Goal: Find specific page/section: Find specific page/section

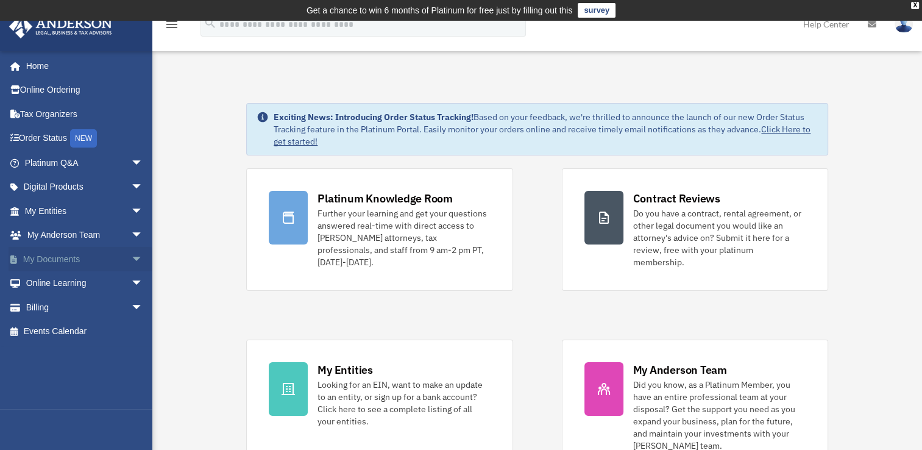
click at [131, 256] on span "arrow_drop_down" at bounding box center [143, 259] width 24 height 25
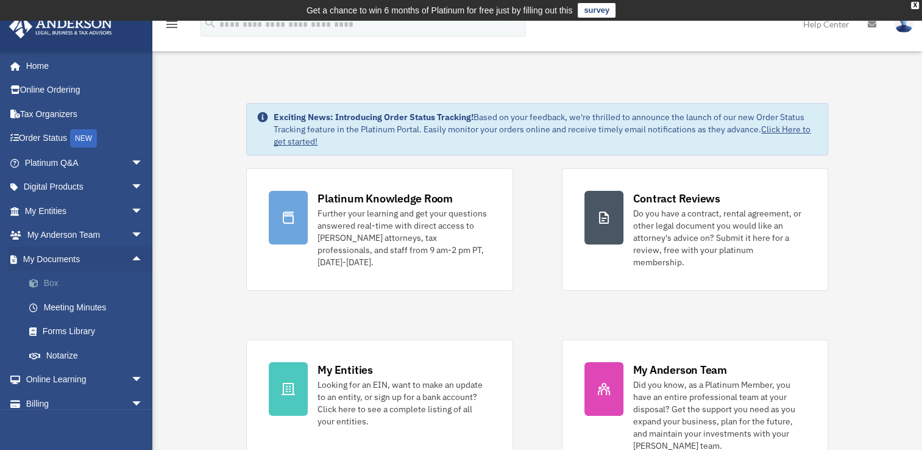
click at [54, 277] on link "Box" at bounding box center [89, 283] width 144 height 24
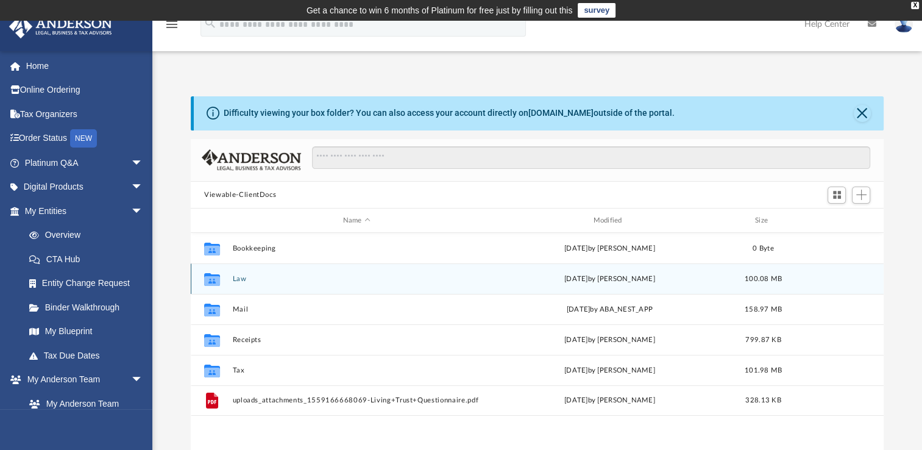
scroll to position [267, 682]
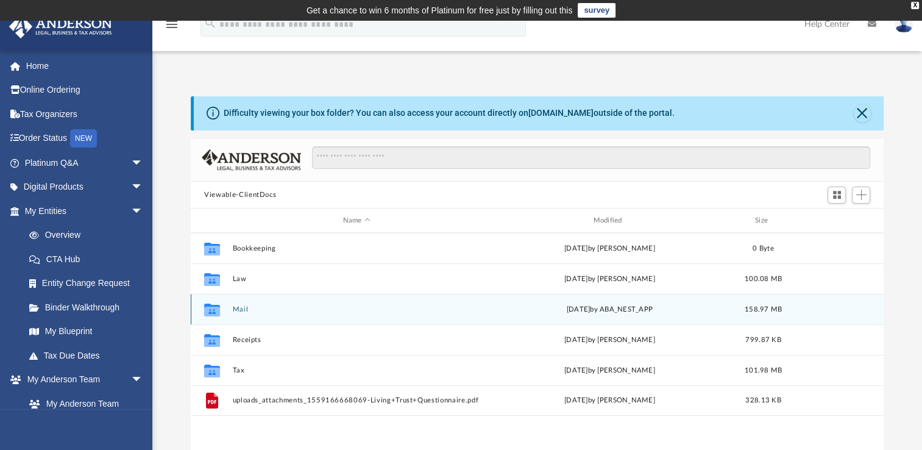
click at [237, 306] on button "Mail" at bounding box center [357, 309] width 248 height 8
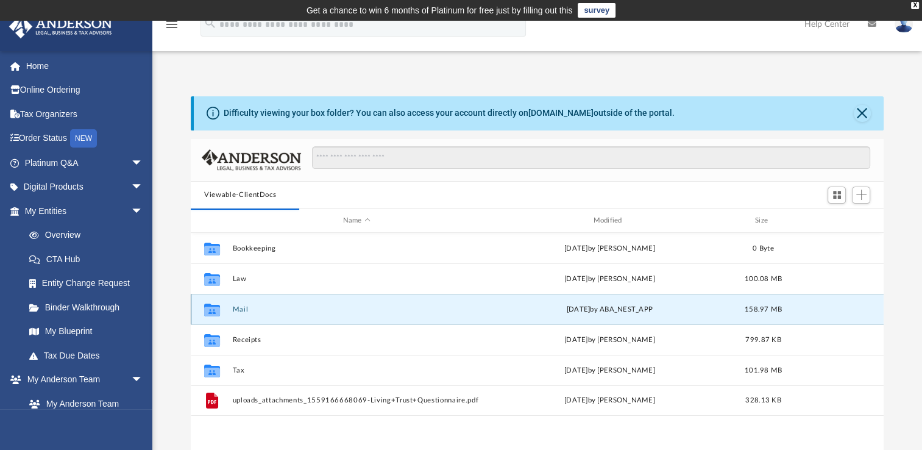
click at [214, 308] on icon "grid" at bounding box center [212, 309] width 16 height 13
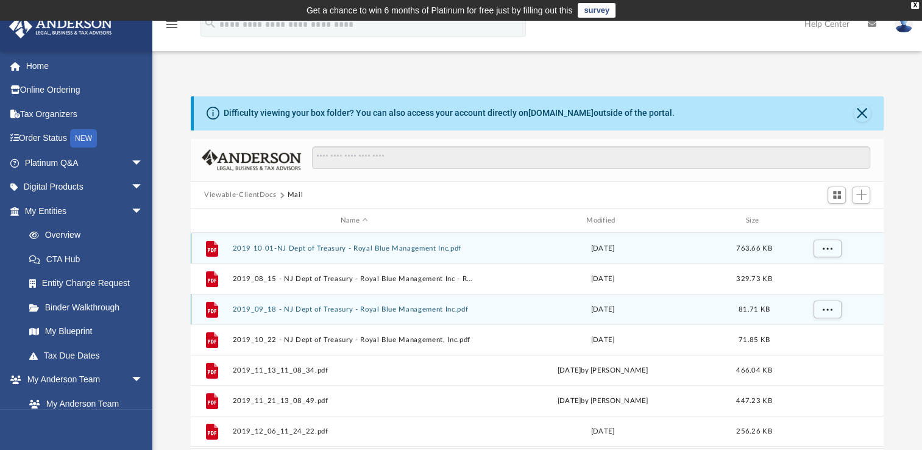
scroll to position [230, 682]
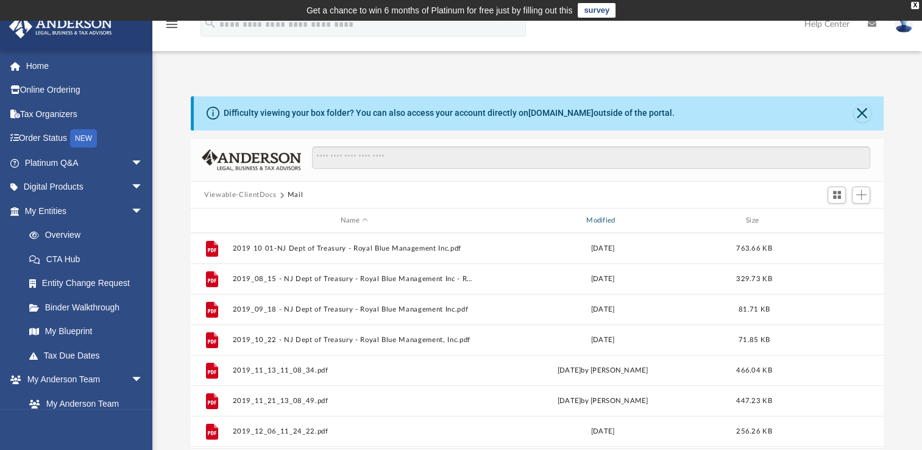
click at [606, 217] on div "Modified" at bounding box center [603, 220] width 244 height 11
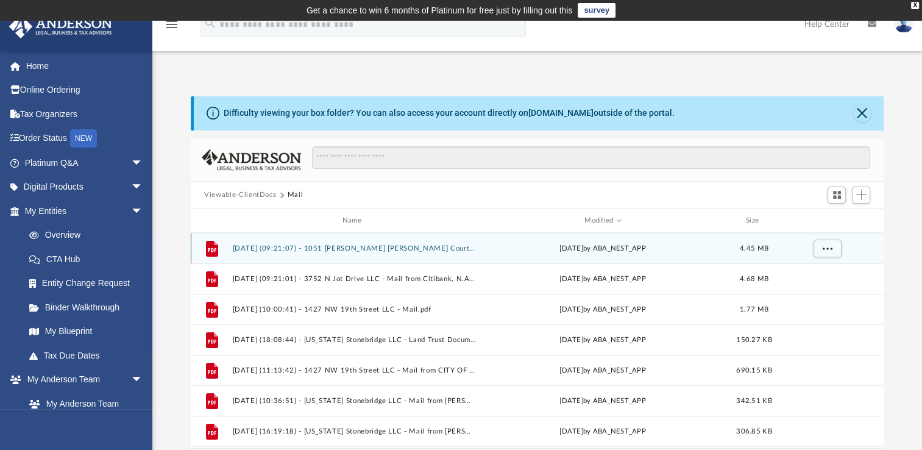
click at [375, 249] on button "2025.09.08 (09:21:07) - 1051 Cindy Jo Court LLC - Mail from Citibank, N.A..pdf" at bounding box center [354, 248] width 243 height 8
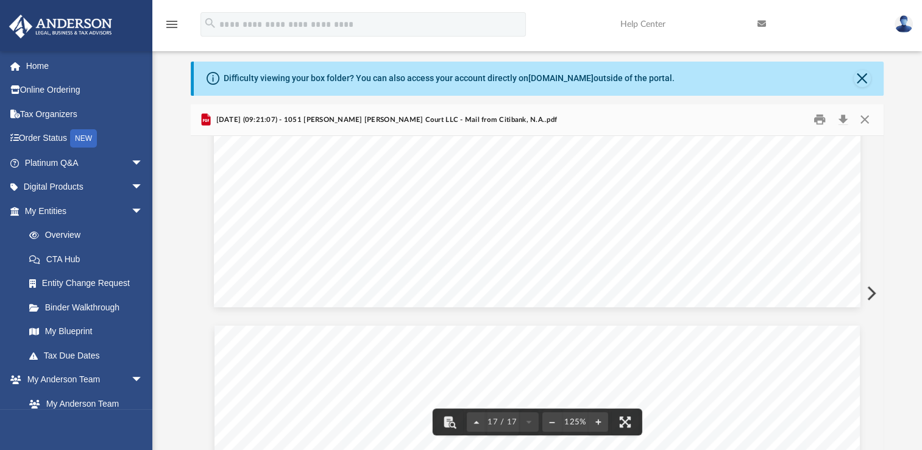
scroll to position [12495, 0]
click at [865, 118] on button "Close" at bounding box center [864, 119] width 22 height 19
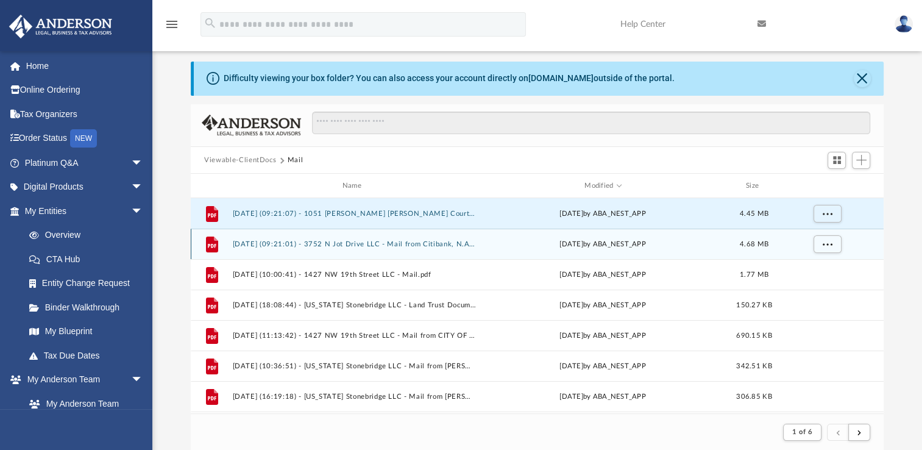
click at [426, 243] on button "2025.09.08 (09:21:01) - 3752 N Jot Drive LLC - Mail from Citibank, N.A..pdf" at bounding box center [354, 244] width 243 height 8
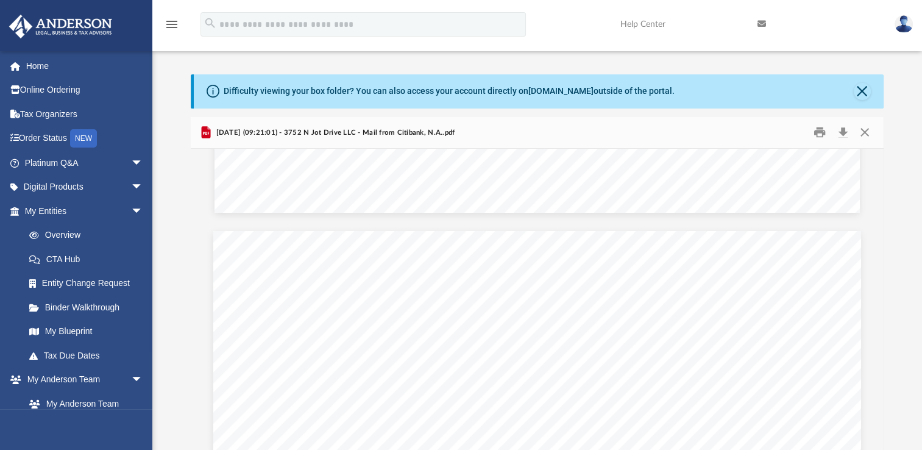
scroll to position [0, 0]
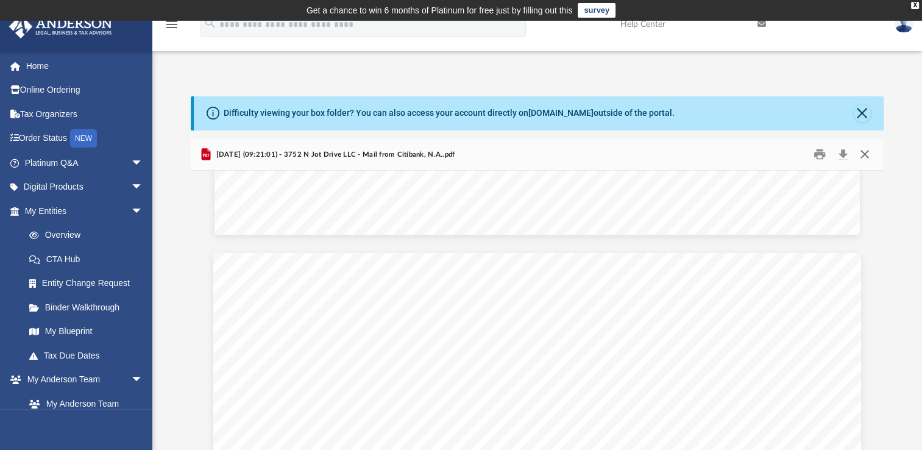
click at [863, 149] on button "Close" at bounding box center [864, 154] width 22 height 19
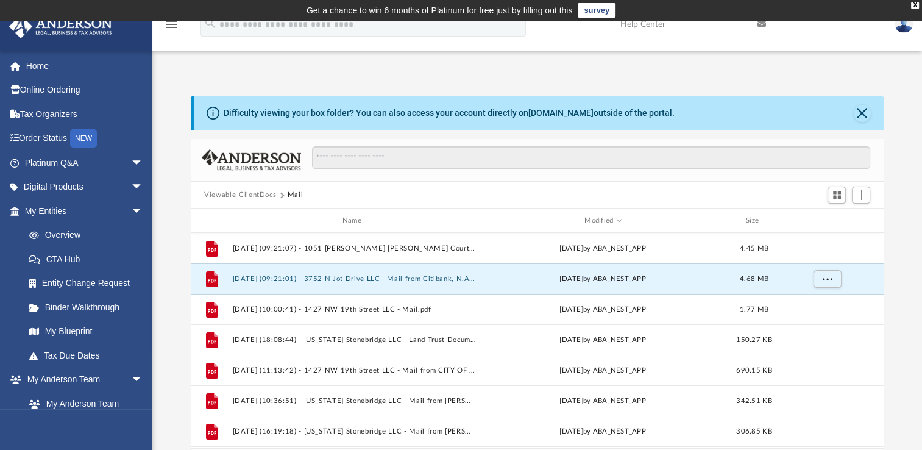
click at [601, 16] on link "survey" at bounding box center [597, 10] width 38 height 15
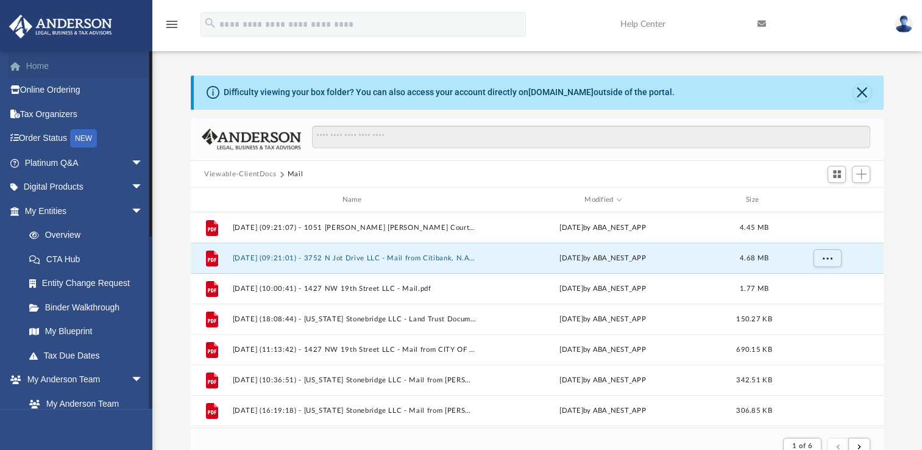
click at [25, 65] on span at bounding box center [21, 66] width 9 height 9
click at [861, 93] on button "Close" at bounding box center [862, 92] width 17 height 17
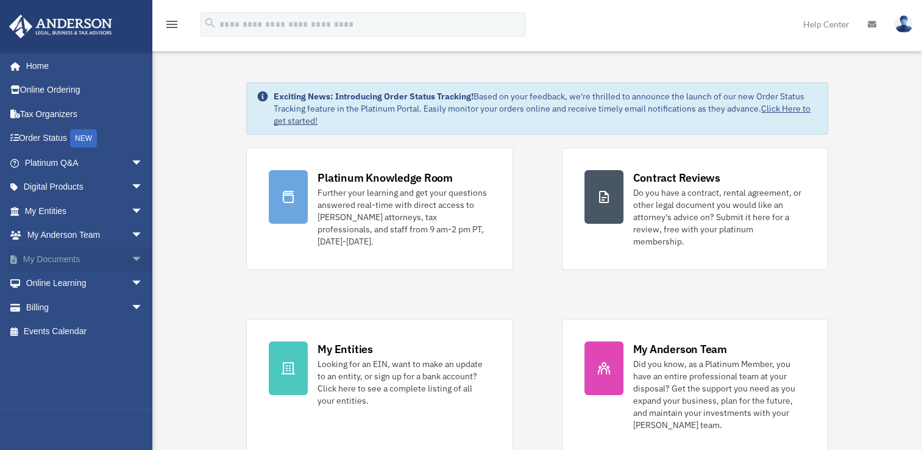
click at [82, 260] on link "My Documents arrow_drop_down" at bounding box center [85, 259] width 153 height 24
click at [131, 260] on span "arrow_drop_down" at bounding box center [143, 259] width 24 height 25
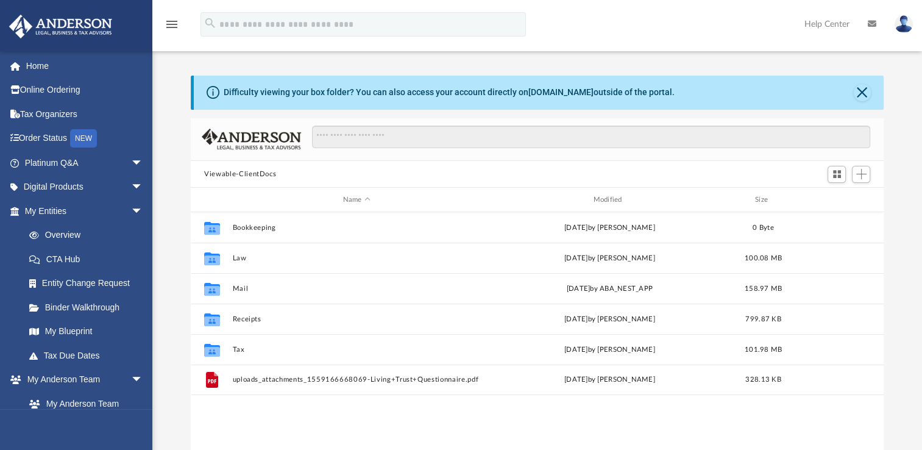
scroll to position [267, 682]
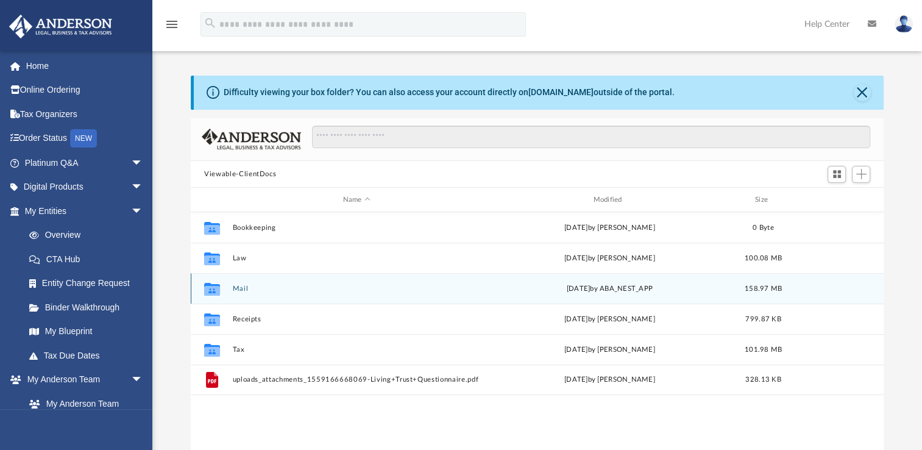
click at [241, 291] on button "Mail" at bounding box center [357, 289] width 248 height 8
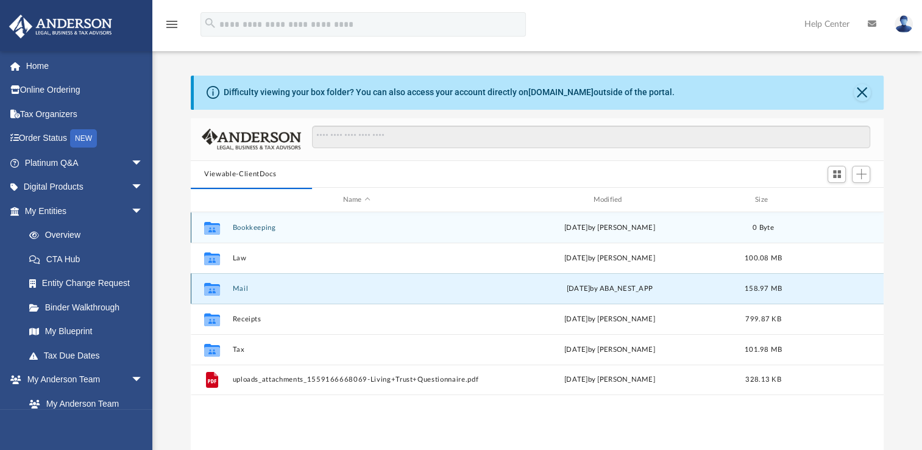
scroll to position [230, 682]
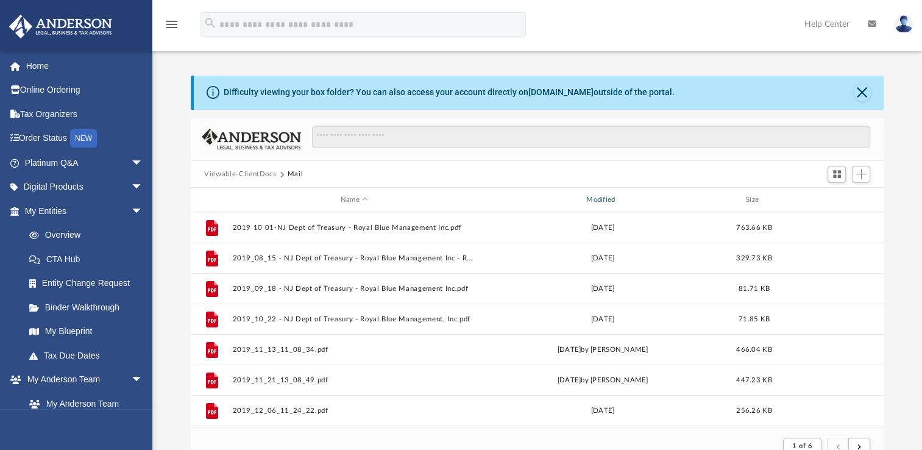
click at [608, 199] on div "Modified" at bounding box center [603, 199] width 244 height 11
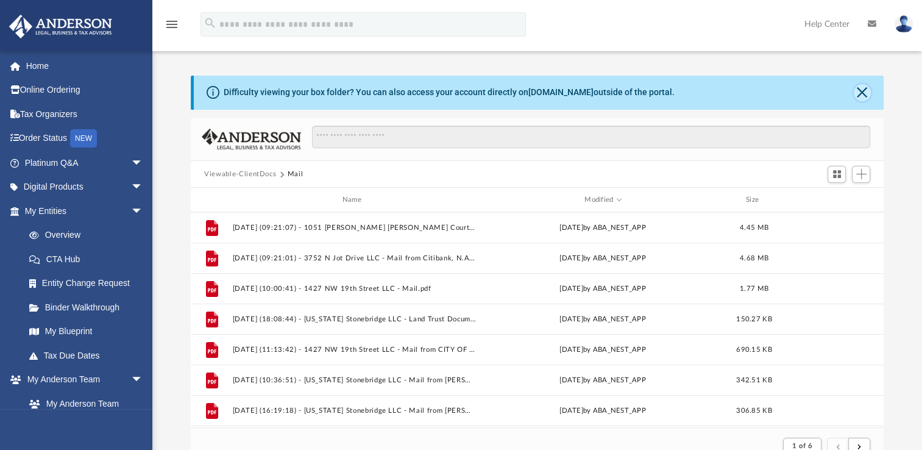
click at [865, 91] on button "Close" at bounding box center [862, 92] width 17 height 17
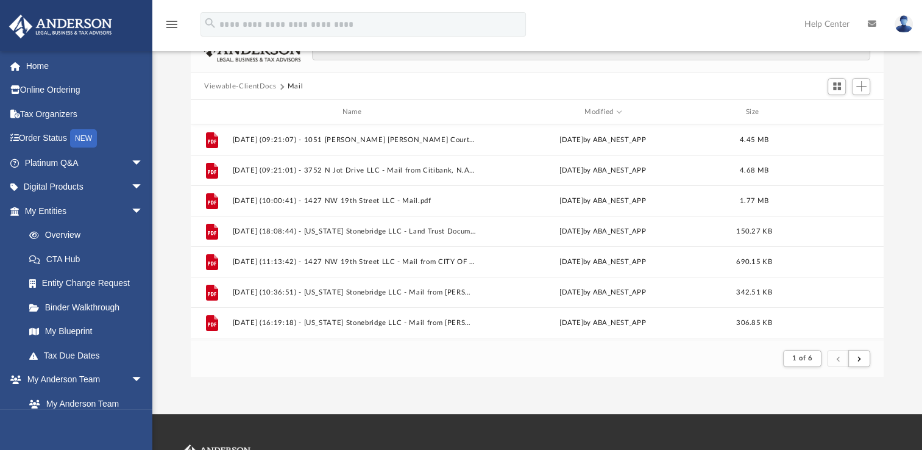
scroll to position [0, 0]
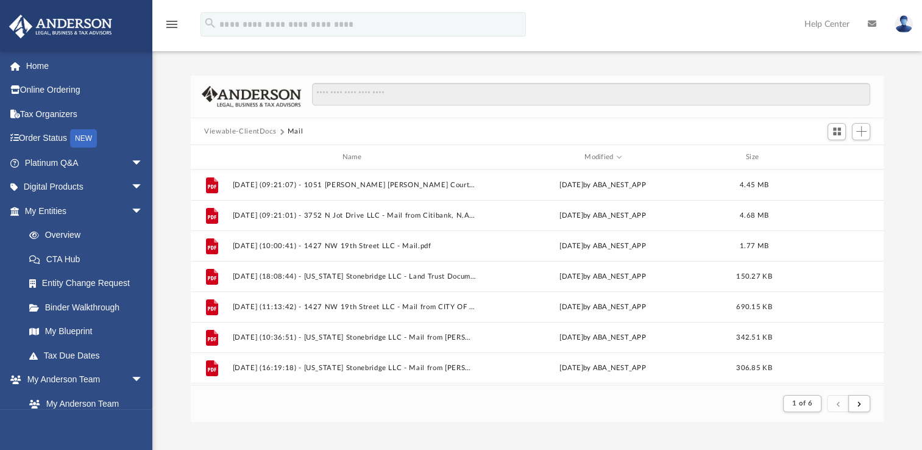
click at [598, 37] on div "menu search Site Menu add moy.harvey@yahoo.com My Profile Reset Password Logout…" at bounding box center [461, 29] width 904 height 41
click at [49, 67] on link "Home" at bounding box center [85, 66] width 153 height 24
